Goal: Information Seeking & Learning: Learn about a topic

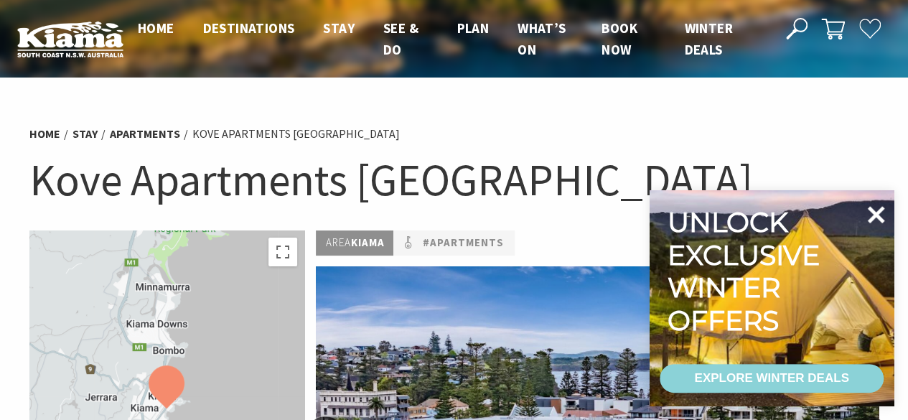
click at [876, 216] on icon at bounding box center [876, 214] width 17 height 17
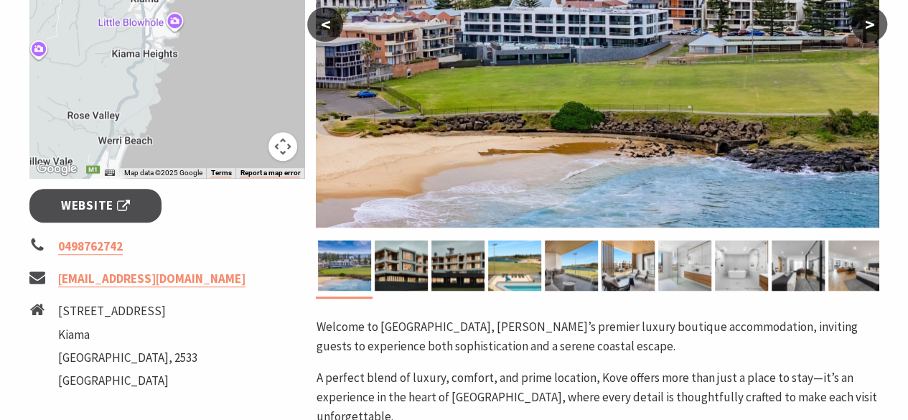
scroll to position [359, 0]
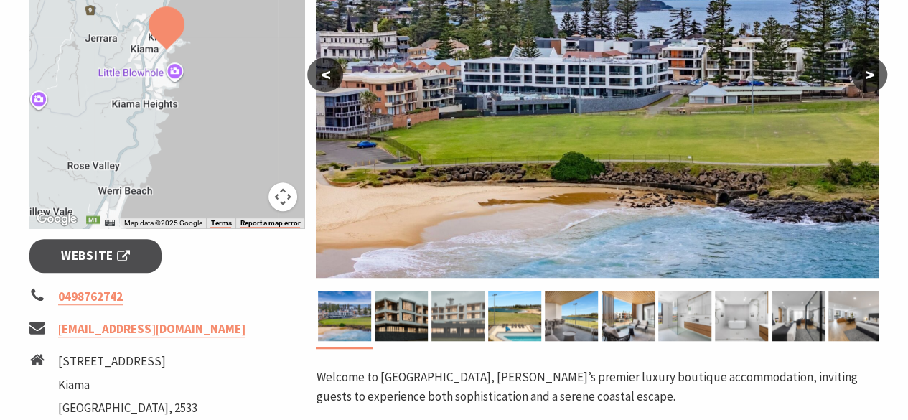
drag, startPoint x: 415, startPoint y: 327, endPoint x: 435, endPoint y: 324, distance: 20.3
click at [417, 326] on img at bounding box center [401, 316] width 53 height 50
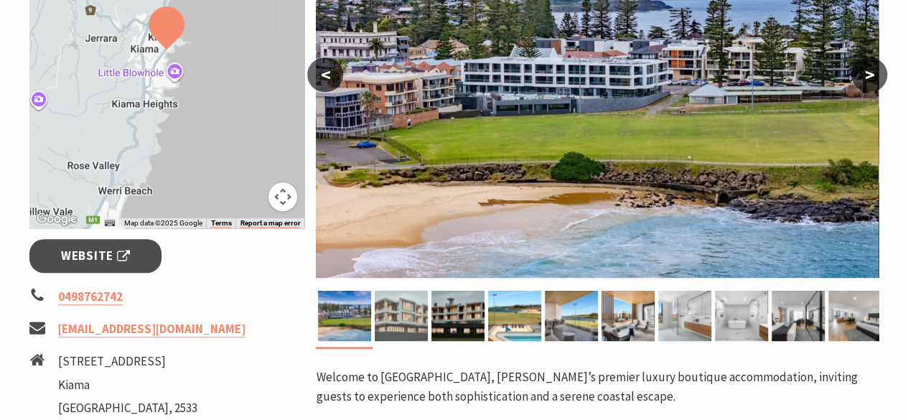
click at [418, 317] on img at bounding box center [401, 316] width 53 height 50
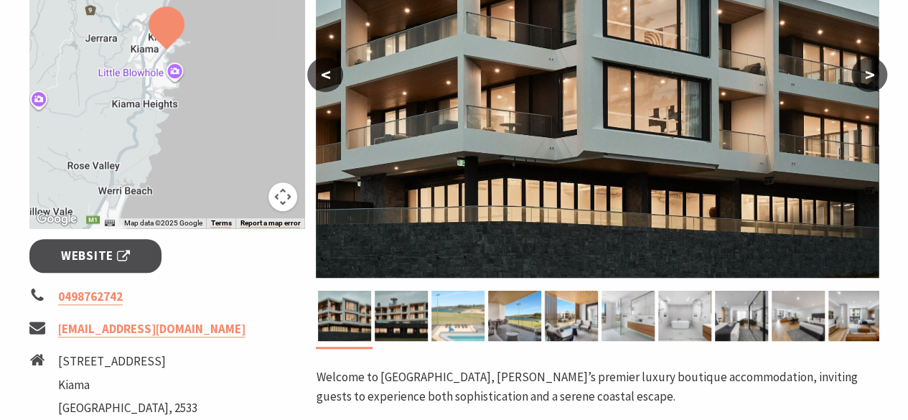
click at [435, 317] on img at bounding box center [457, 316] width 53 height 50
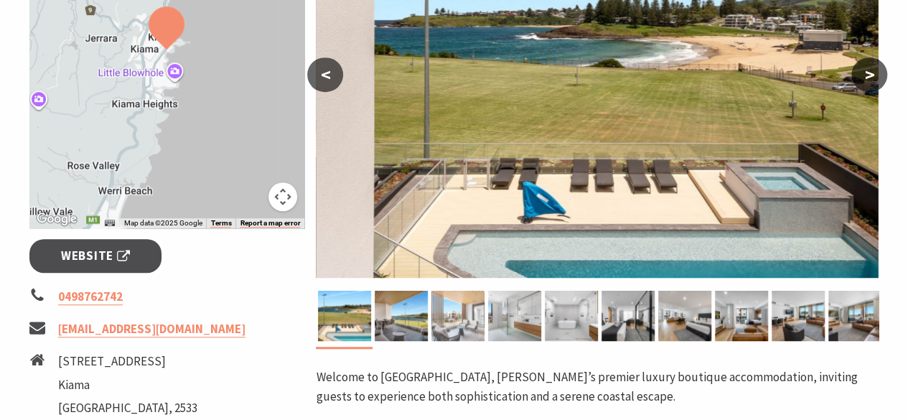
click at [454, 317] on img at bounding box center [457, 316] width 53 height 50
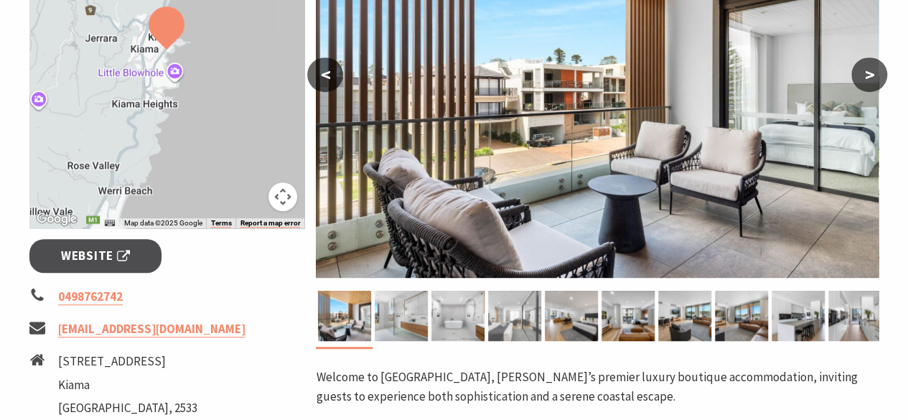
click at [501, 328] on img at bounding box center [514, 316] width 53 height 50
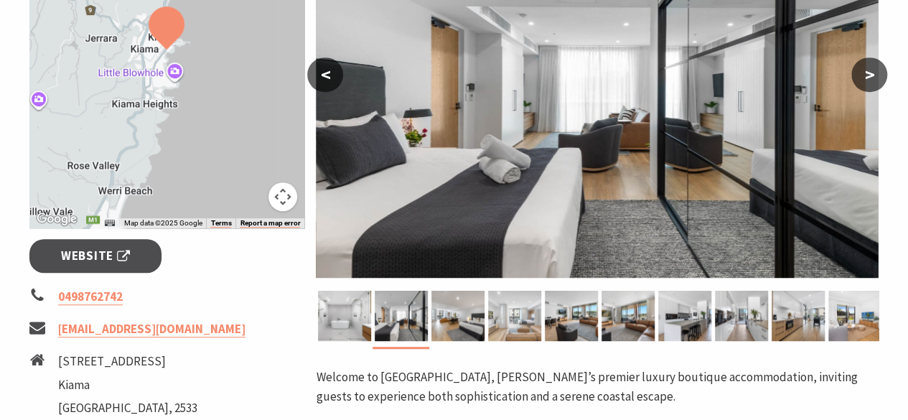
click at [530, 325] on img at bounding box center [514, 316] width 53 height 50
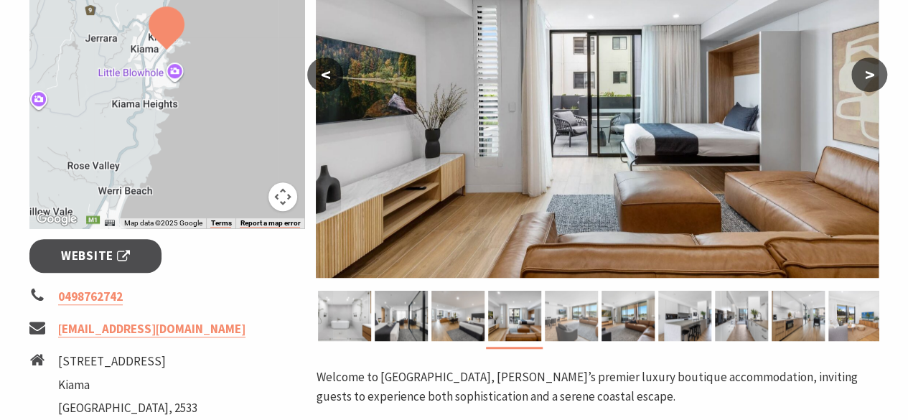
click at [566, 325] on img at bounding box center [571, 316] width 53 height 50
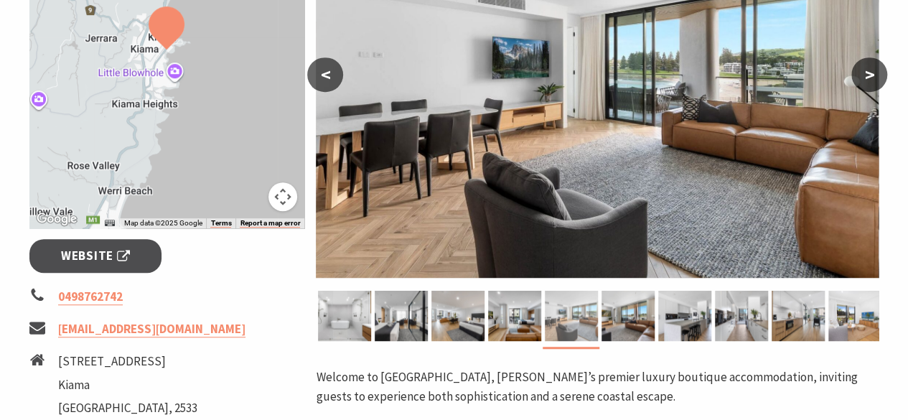
click at [591, 323] on img at bounding box center [571, 316] width 53 height 50
click at [611, 324] on img at bounding box center [627, 316] width 53 height 50
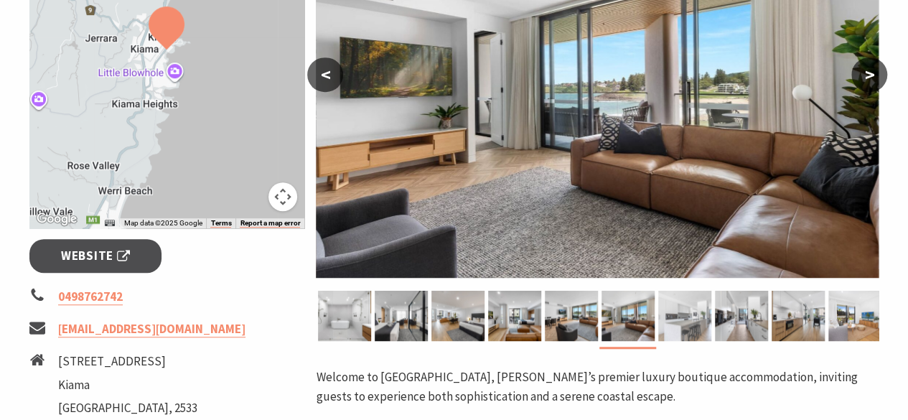
click at [675, 327] on img at bounding box center [684, 316] width 53 height 50
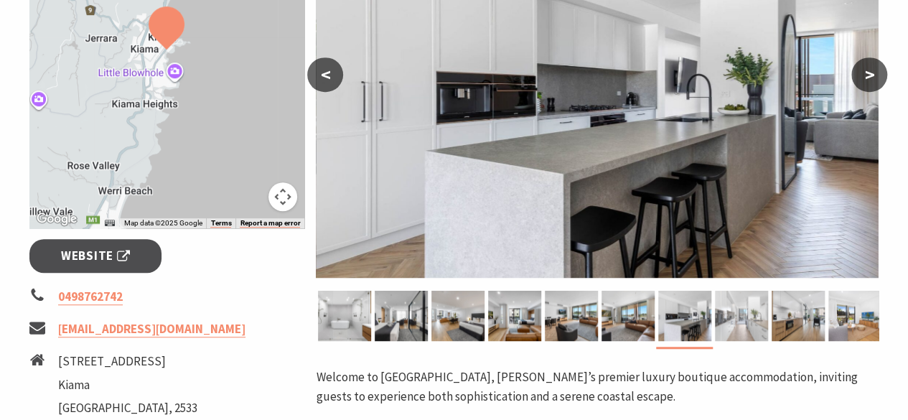
click at [753, 323] on img at bounding box center [741, 316] width 53 height 50
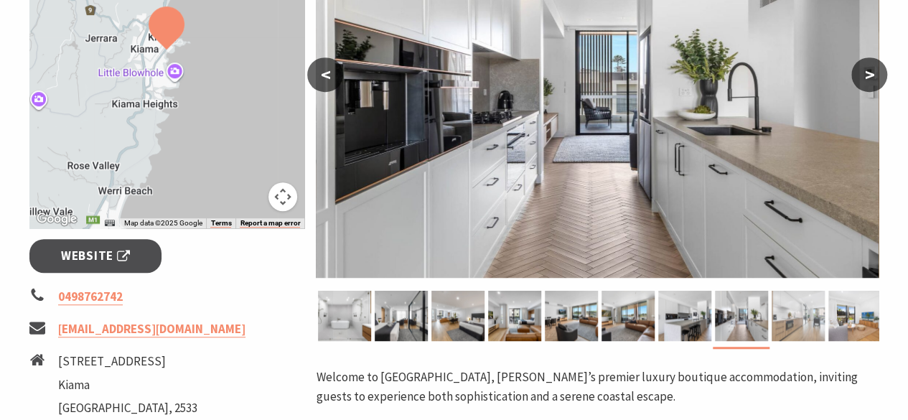
click at [810, 319] on img at bounding box center [798, 316] width 53 height 50
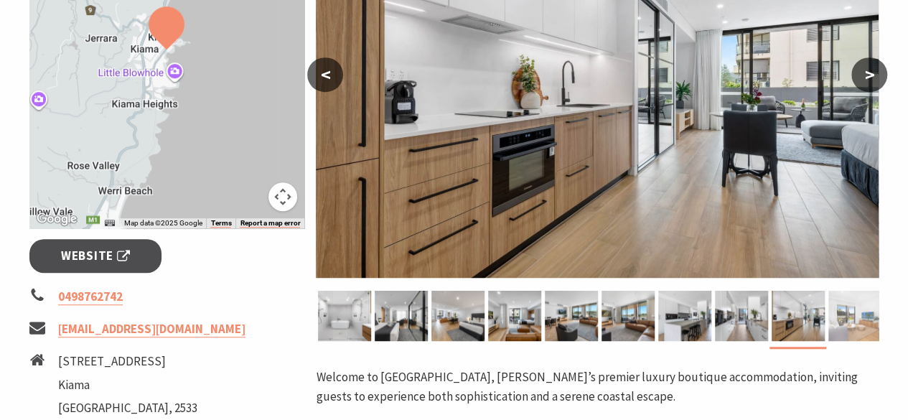
click at [841, 318] on img at bounding box center [854, 316] width 53 height 50
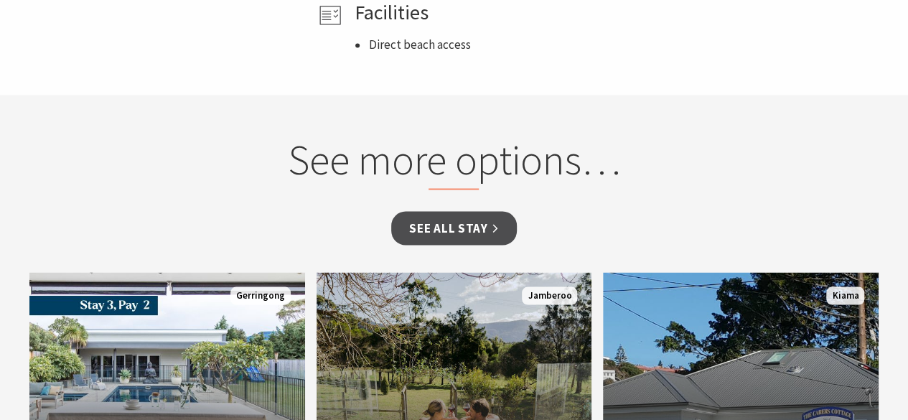
scroll to position [1220, 0]
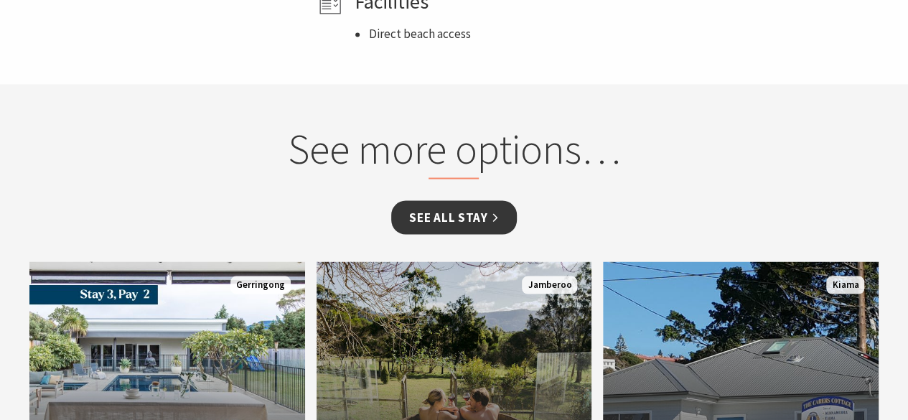
click at [445, 202] on link "See all Stay" at bounding box center [453, 217] width 125 height 34
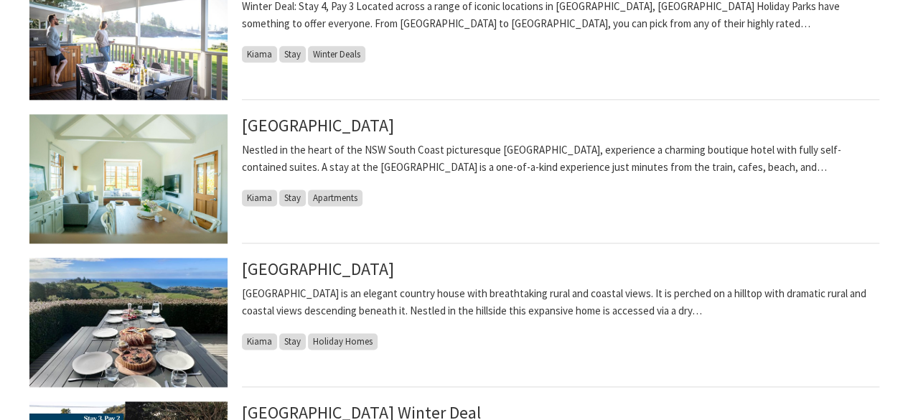
scroll to position [861, 0]
click at [296, 267] on link "[GEOGRAPHIC_DATA]" at bounding box center [318, 269] width 152 height 23
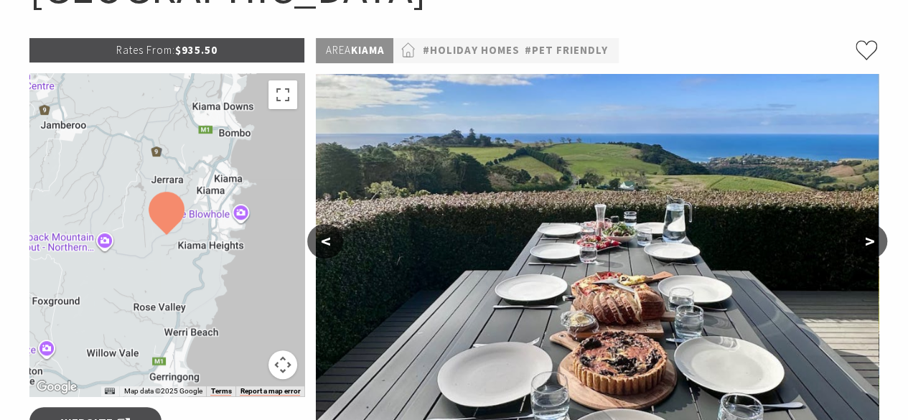
scroll to position [215, 0]
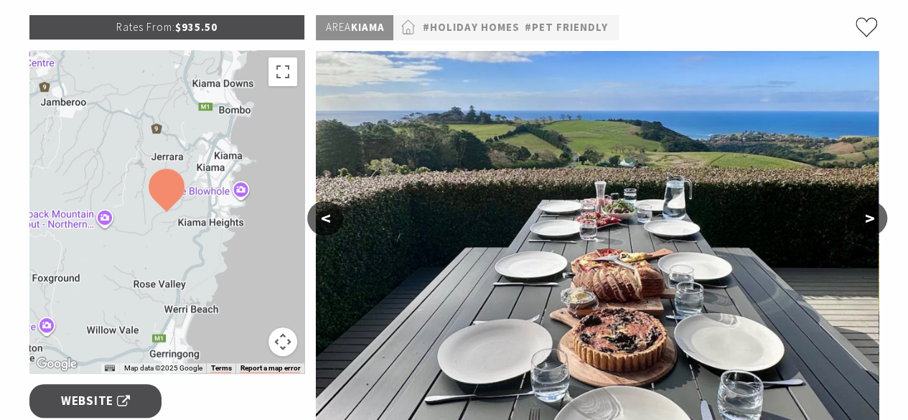
click at [873, 220] on button ">" at bounding box center [869, 218] width 36 height 34
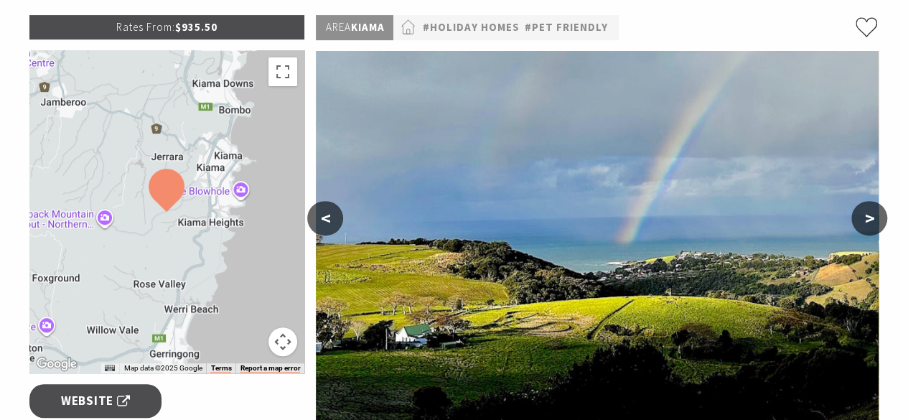
click at [873, 220] on button ">" at bounding box center [869, 218] width 36 height 34
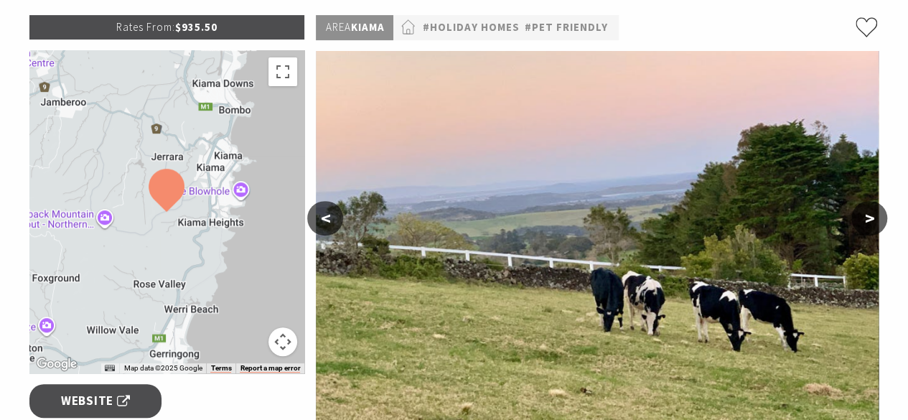
click at [873, 220] on button ">" at bounding box center [869, 218] width 36 height 34
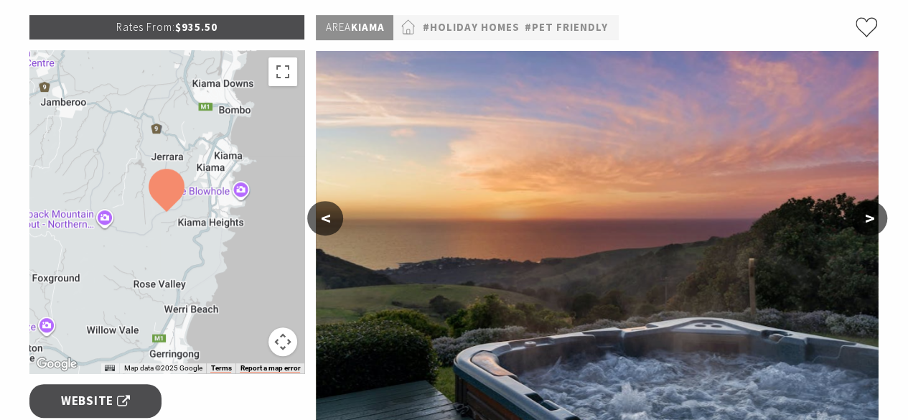
click at [873, 220] on button ">" at bounding box center [869, 218] width 36 height 34
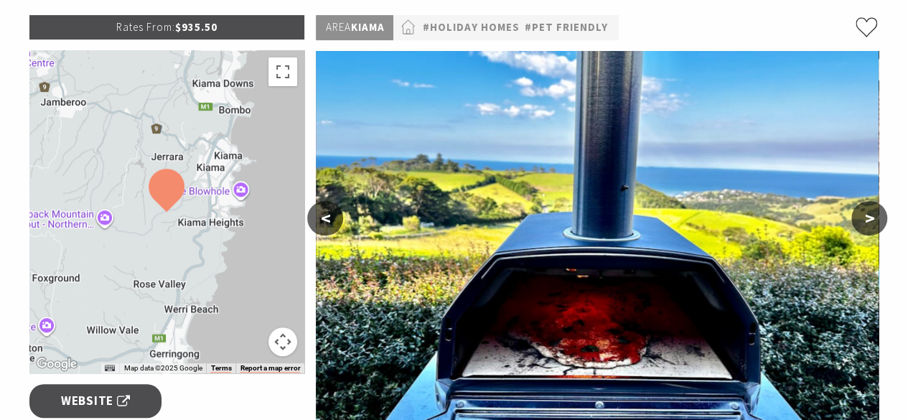
click at [873, 220] on button ">" at bounding box center [869, 218] width 36 height 34
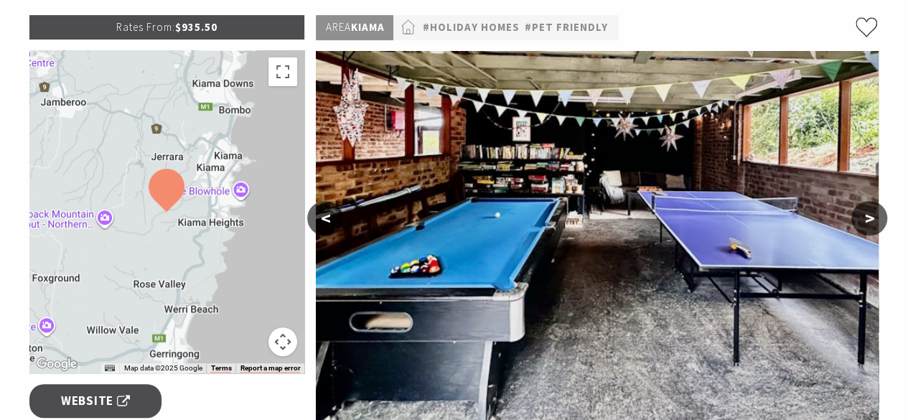
click at [873, 220] on button ">" at bounding box center [869, 218] width 36 height 34
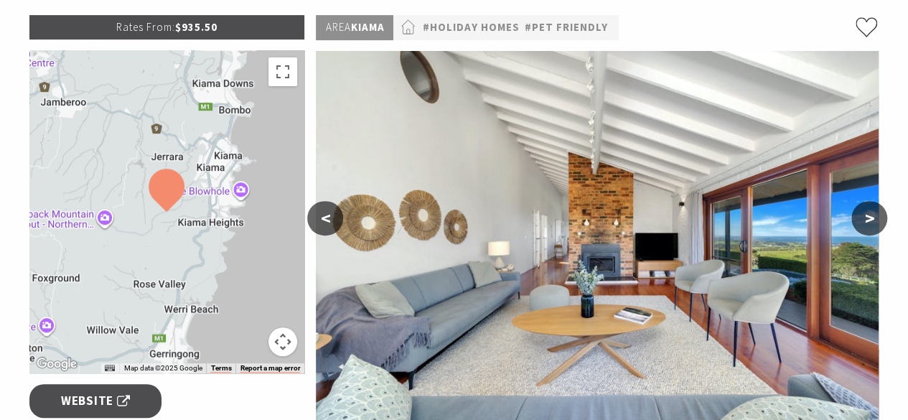
click at [873, 220] on button ">" at bounding box center [869, 218] width 36 height 34
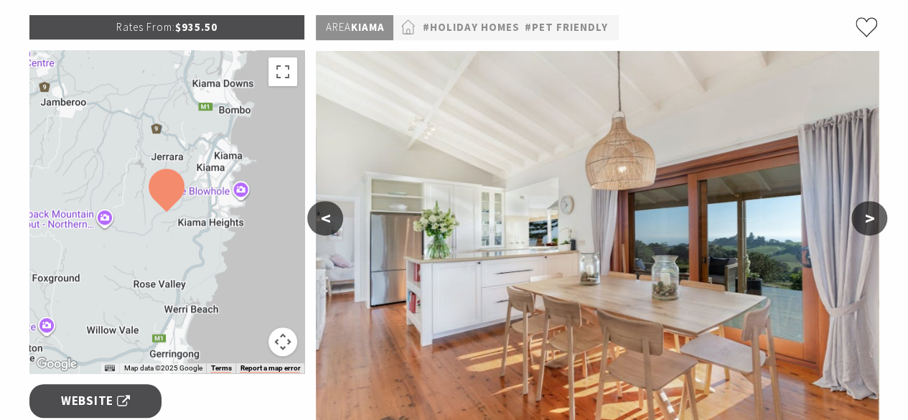
click at [873, 220] on button ">" at bounding box center [869, 218] width 36 height 34
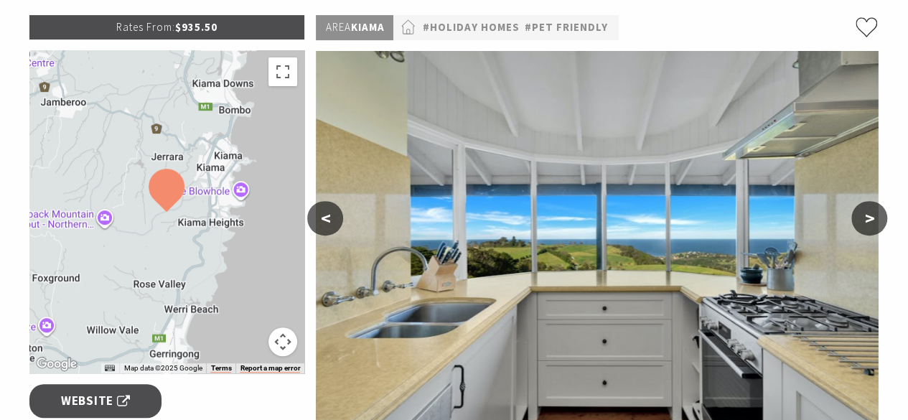
click at [873, 220] on button ">" at bounding box center [869, 218] width 36 height 34
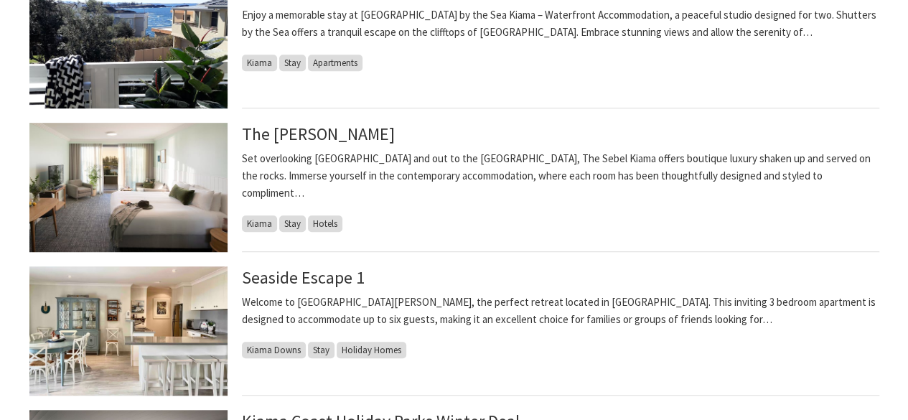
scroll to position [359, 0]
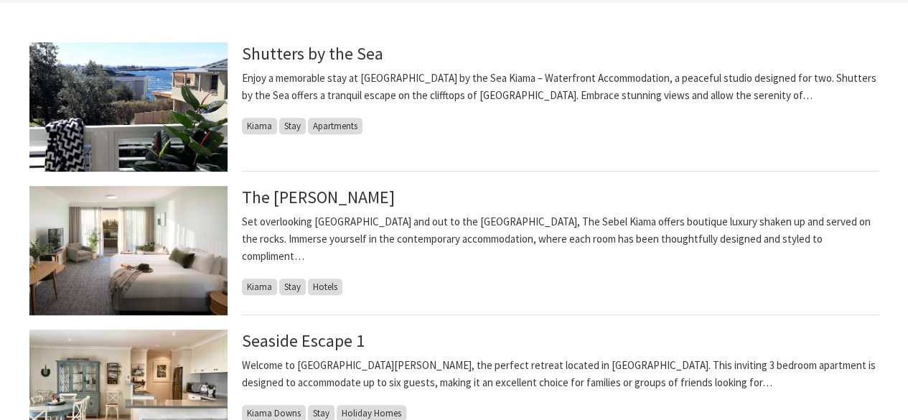
click at [190, 287] on img at bounding box center [128, 250] width 198 height 129
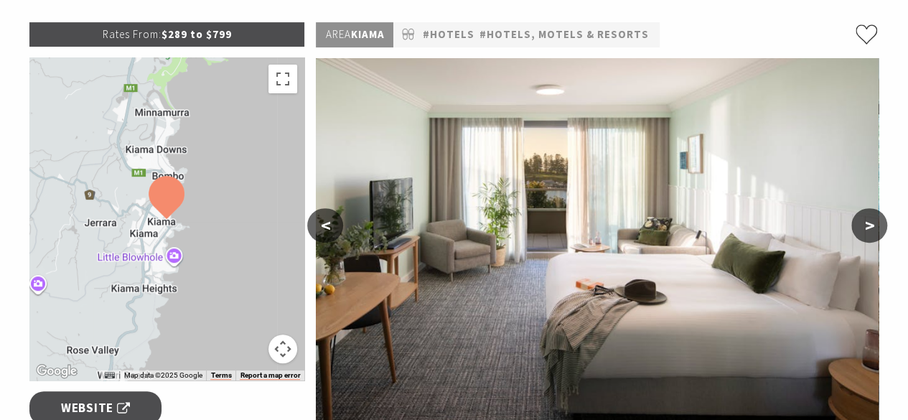
scroll to position [287, 0]
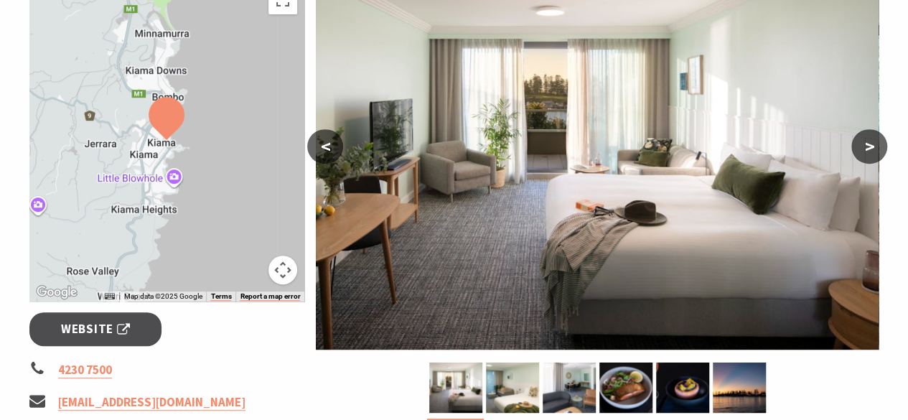
click at [871, 151] on button ">" at bounding box center [869, 146] width 36 height 34
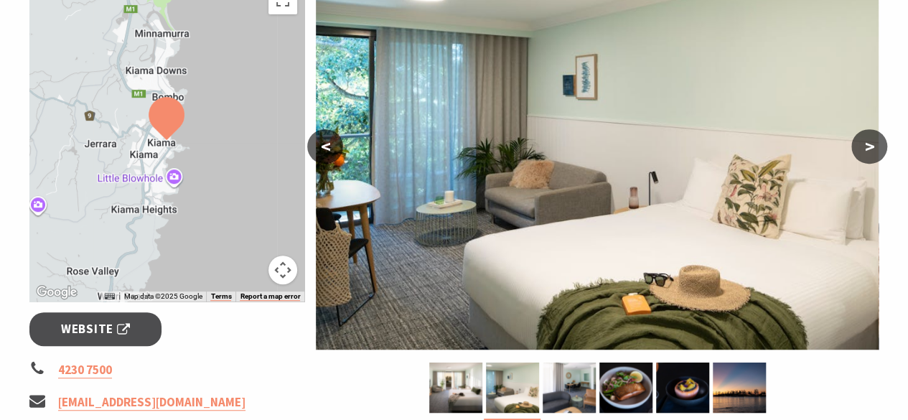
click at [871, 151] on button ">" at bounding box center [869, 146] width 36 height 34
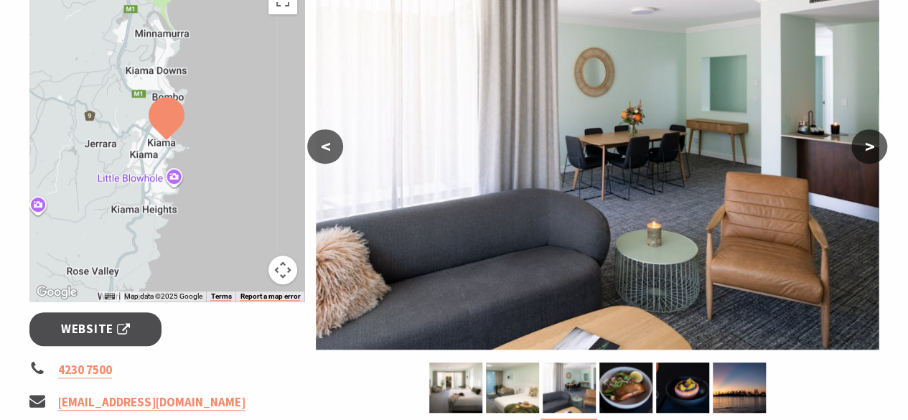
click at [871, 151] on button ">" at bounding box center [869, 146] width 36 height 34
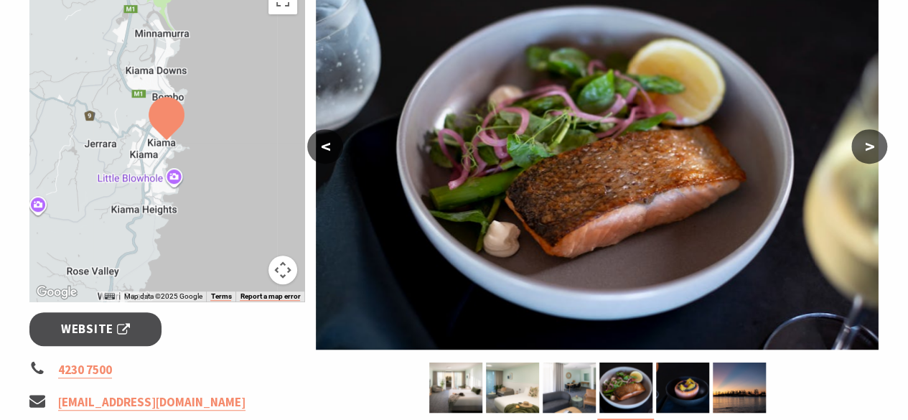
click at [871, 151] on button ">" at bounding box center [869, 146] width 36 height 34
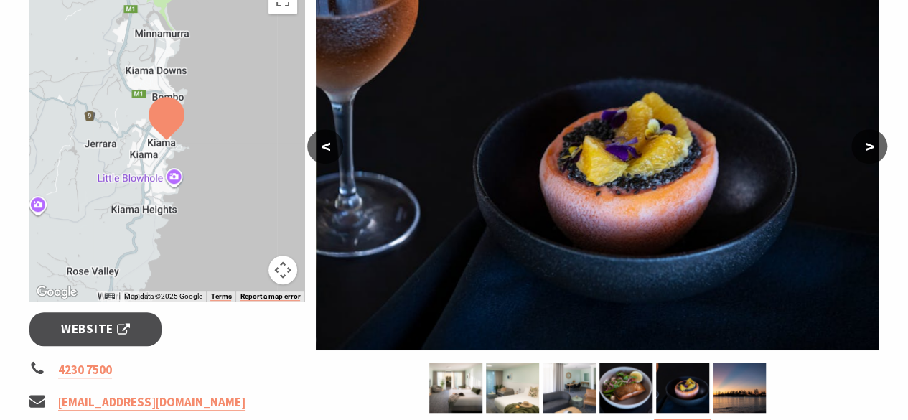
click at [871, 151] on button ">" at bounding box center [869, 146] width 36 height 34
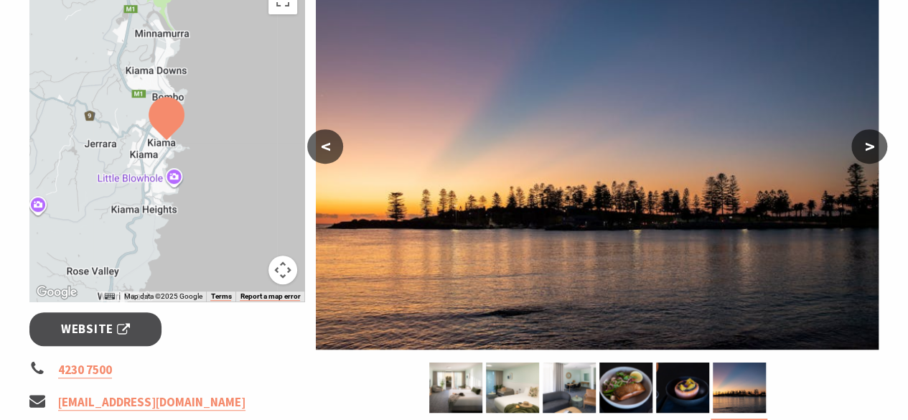
click at [871, 151] on button ">" at bounding box center [869, 146] width 36 height 34
click at [869, 146] on button ">" at bounding box center [869, 146] width 36 height 34
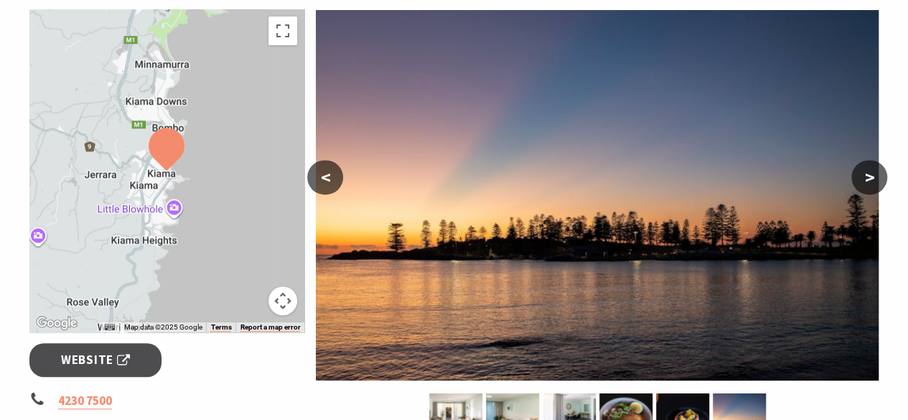
scroll to position [359, 0]
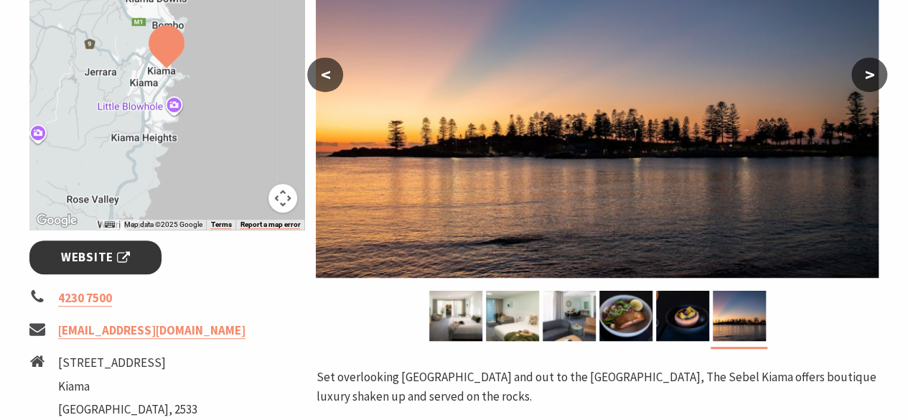
click at [95, 262] on span "Website" at bounding box center [95, 257] width 69 height 19
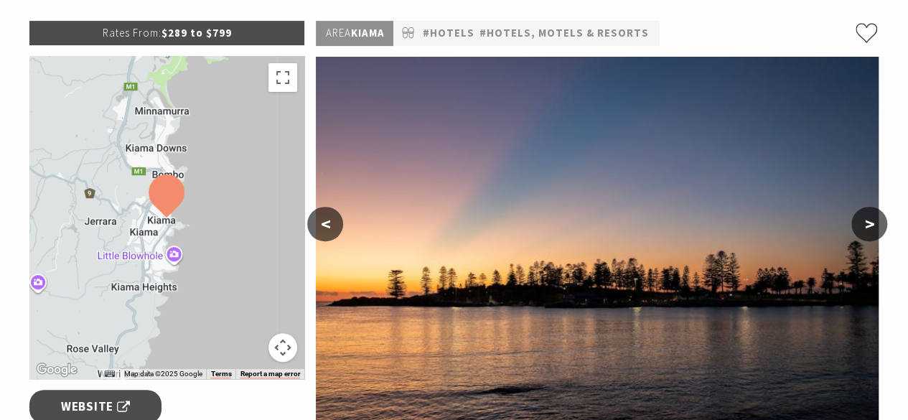
scroll to position [144, 0]
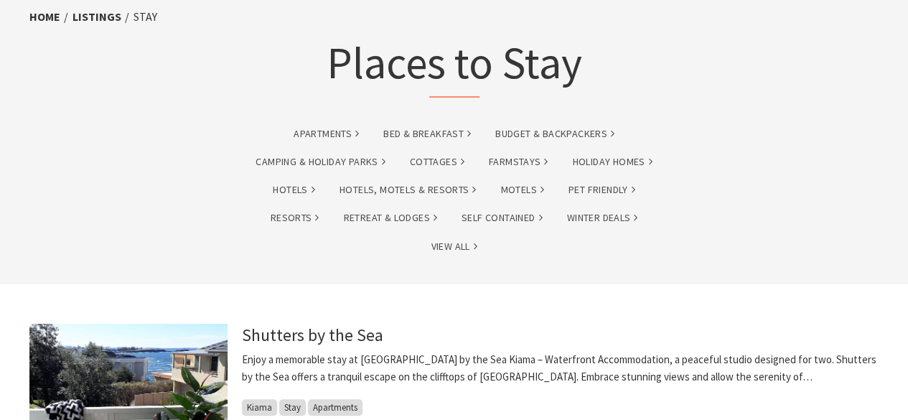
scroll to position [72, 0]
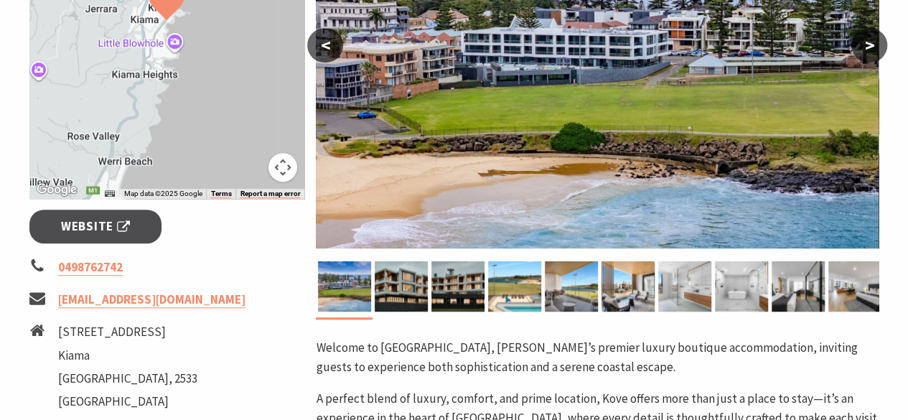
scroll to position [359, 0]
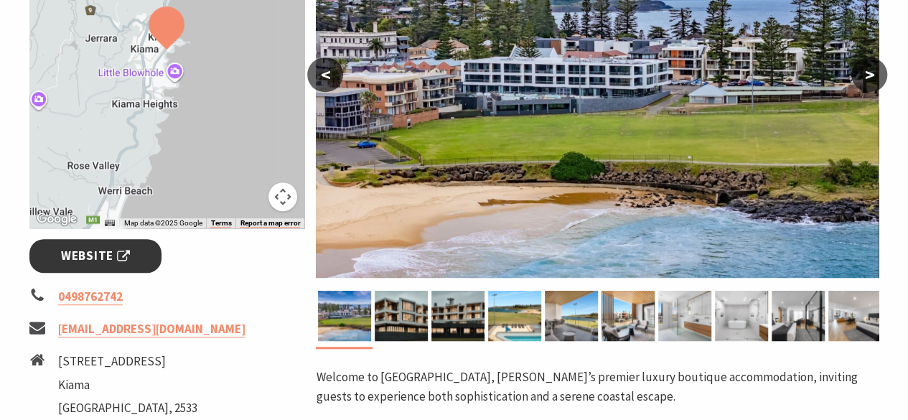
click at [80, 256] on span "Website" at bounding box center [95, 255] width 69 height 19
